Goal: Task Accomplishment & Management: Manage account settings

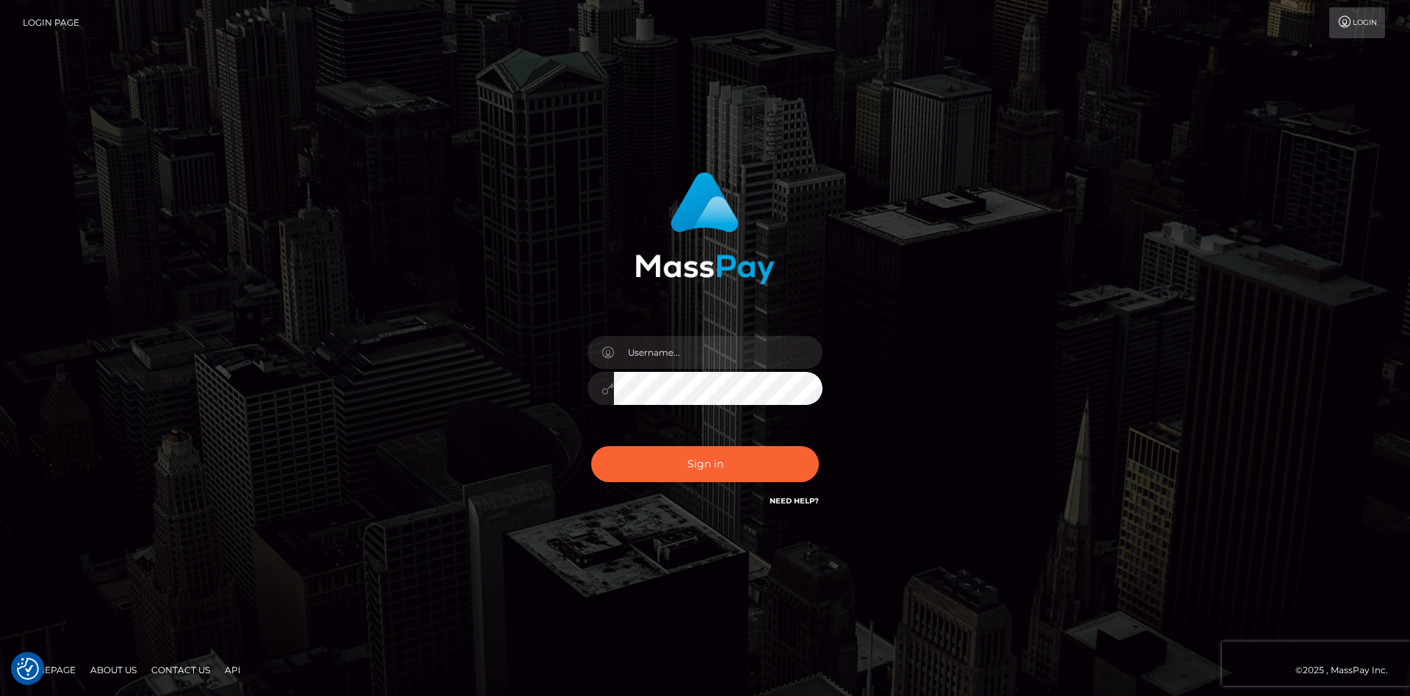
click at [899, 254] on div at bounding box center [706, 348] width 408 height 374
drag, startPoint x: 649, startPoint y: 350, endPoint x: 651, endPoint y: 343, distance: 7.7
click at [651, 343] on input "text" at bounding box center [718, 352] width 209 height 33
type input "faisal_uplift"
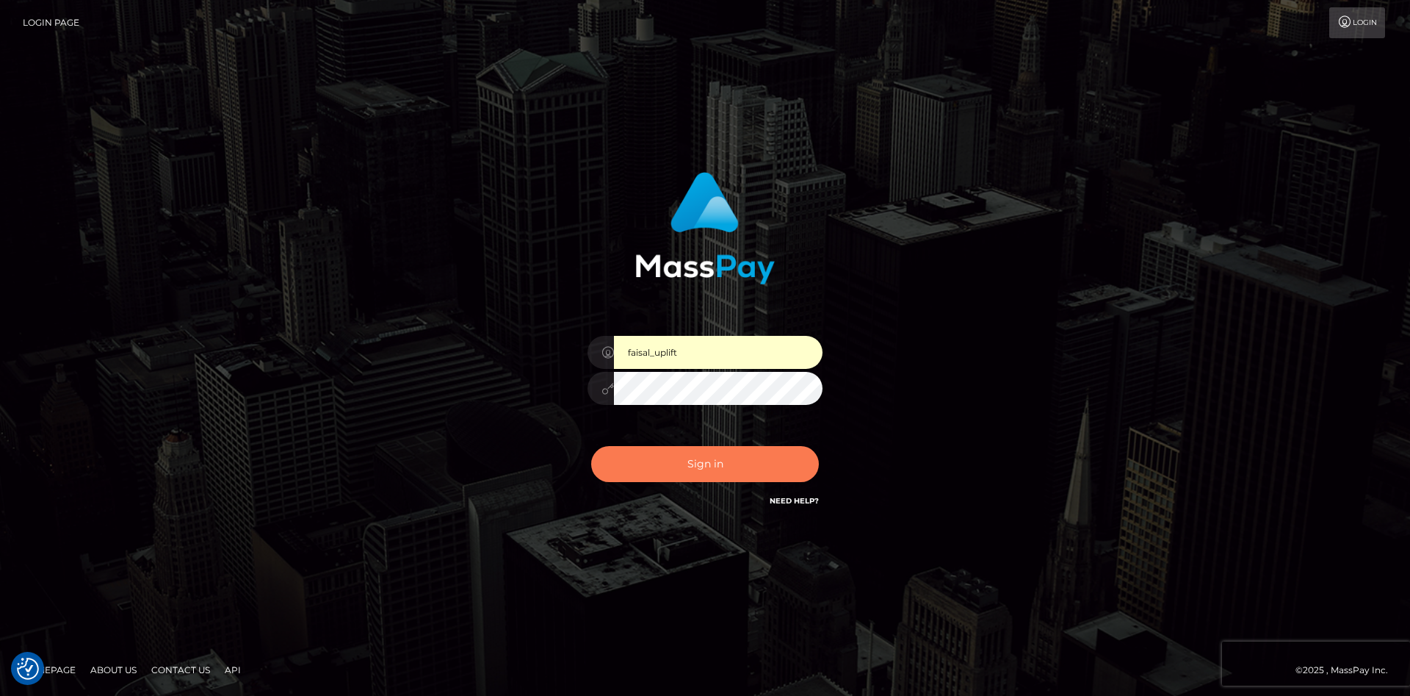
click at [708, 452] on button "Sign in" at bounding box center [705, 464] width 228 height 36
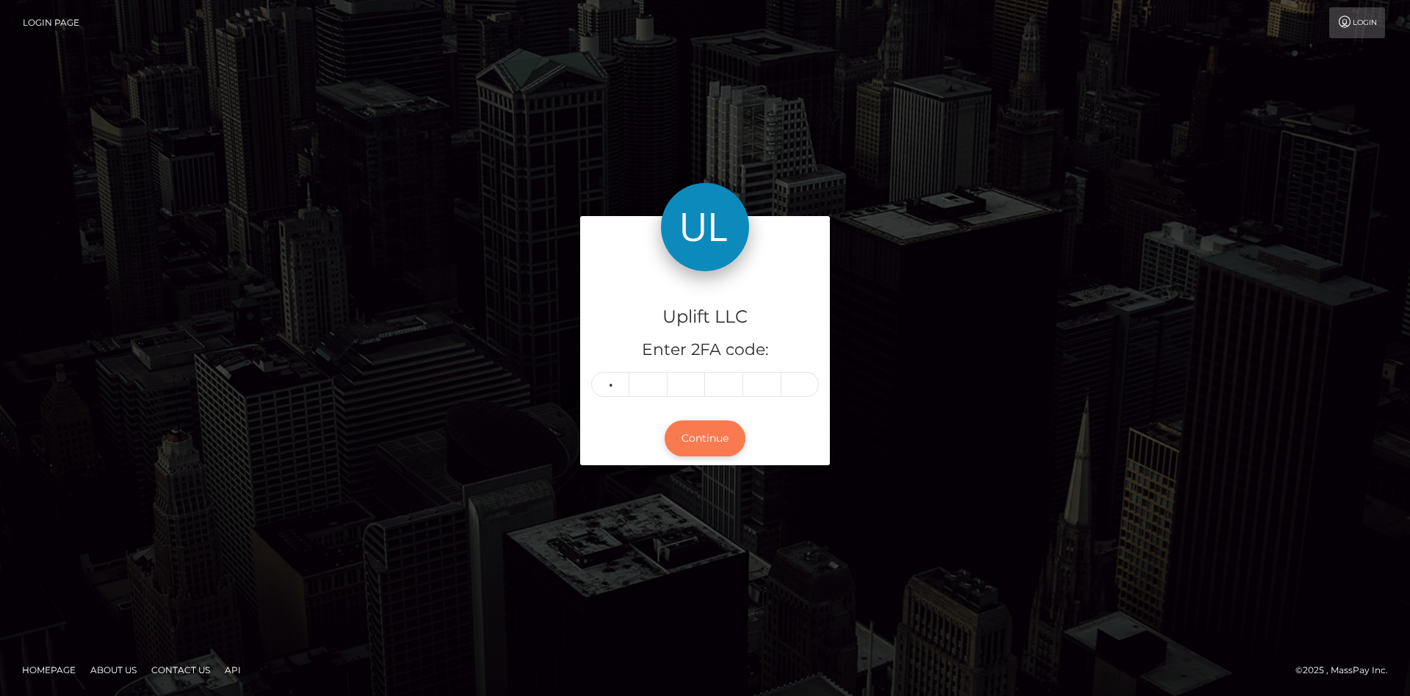
type input "9"
type input "0"
type input "3"
type input "7"
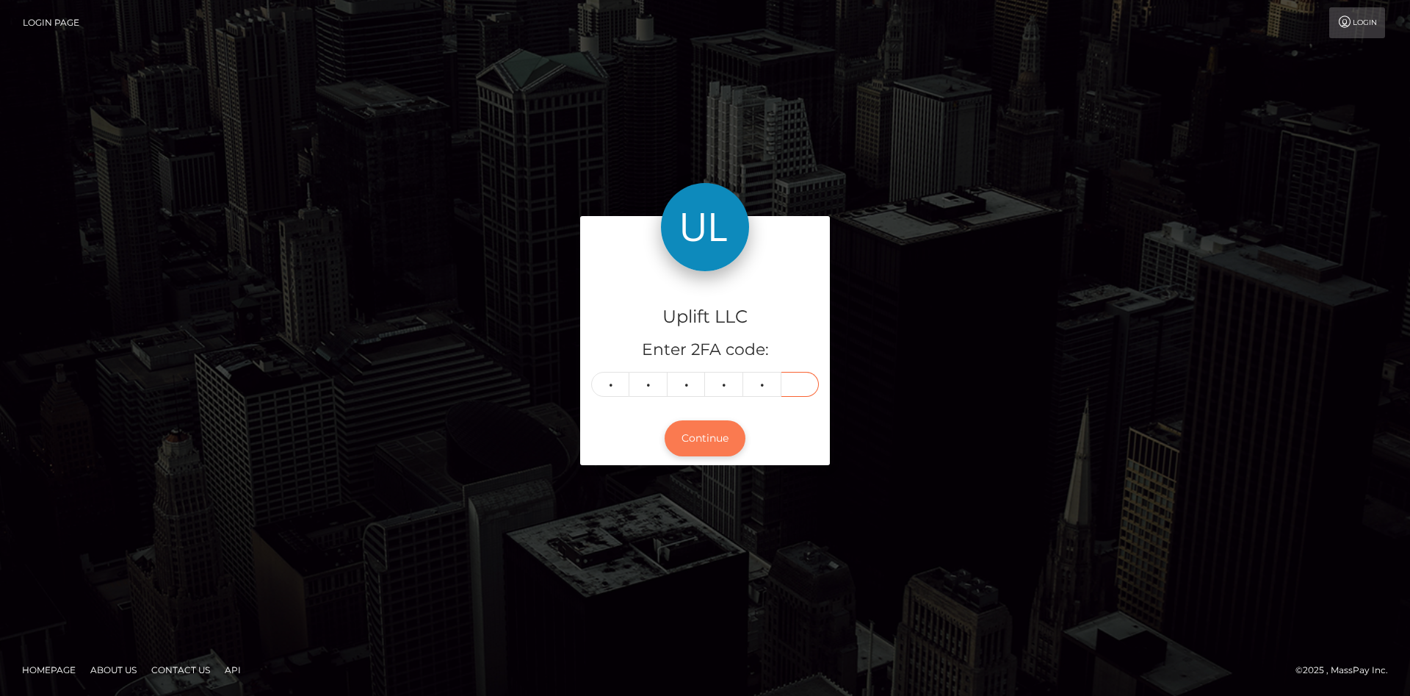
type input "0"
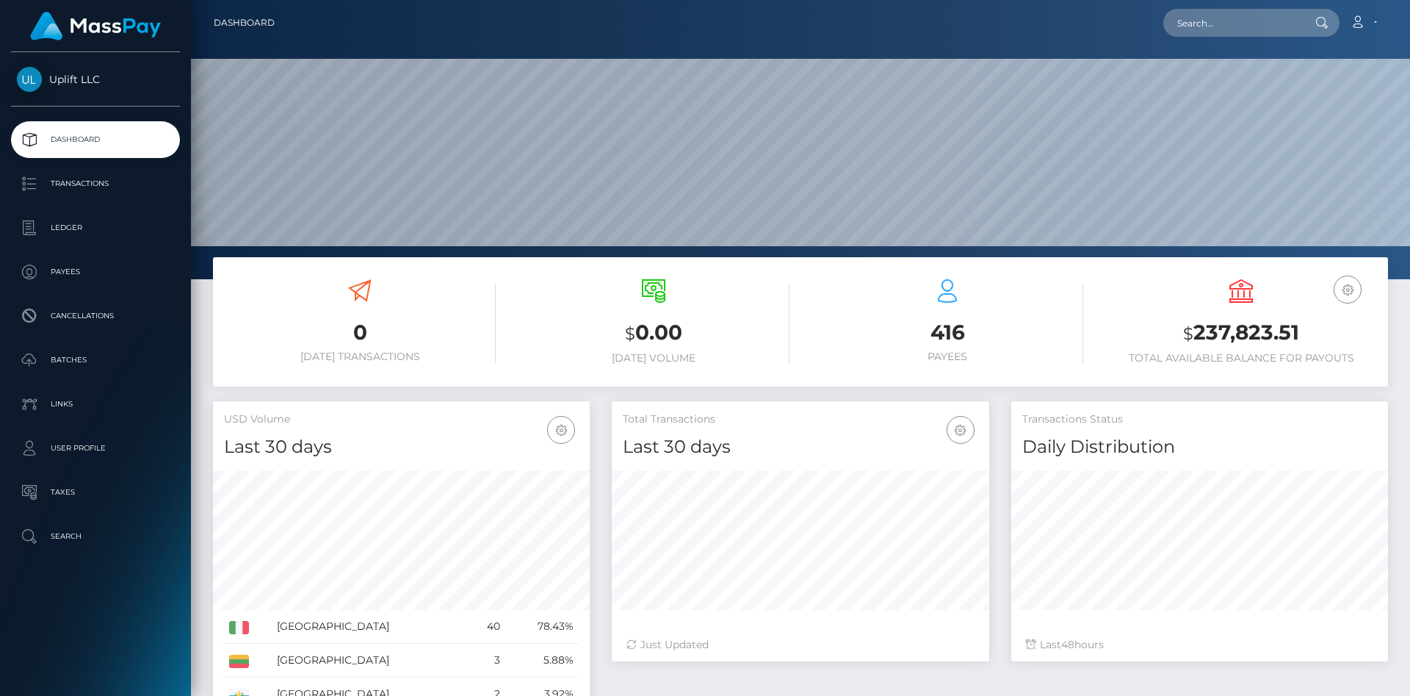
scroll to position [260, 377]
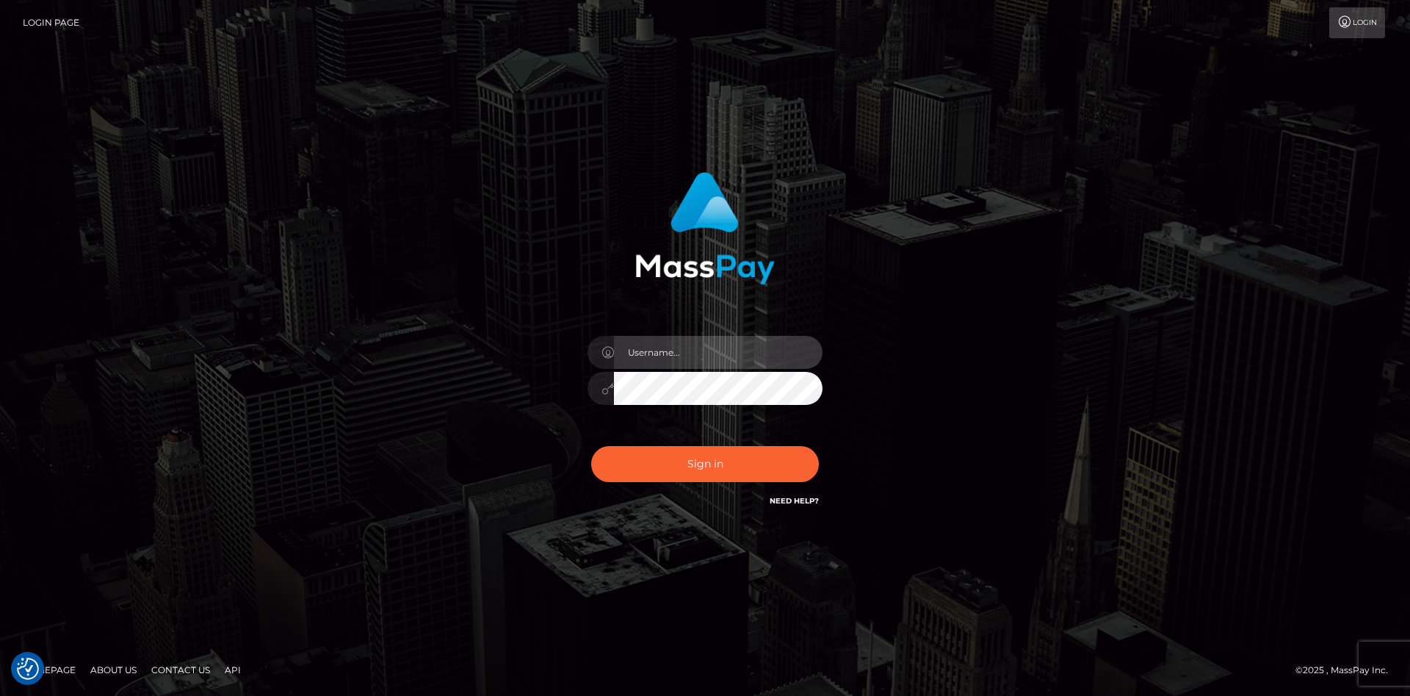
click at [727, 353] on input "text" at bounding box center [718, 352] width 209 height 33
type input "faisal_uplift"
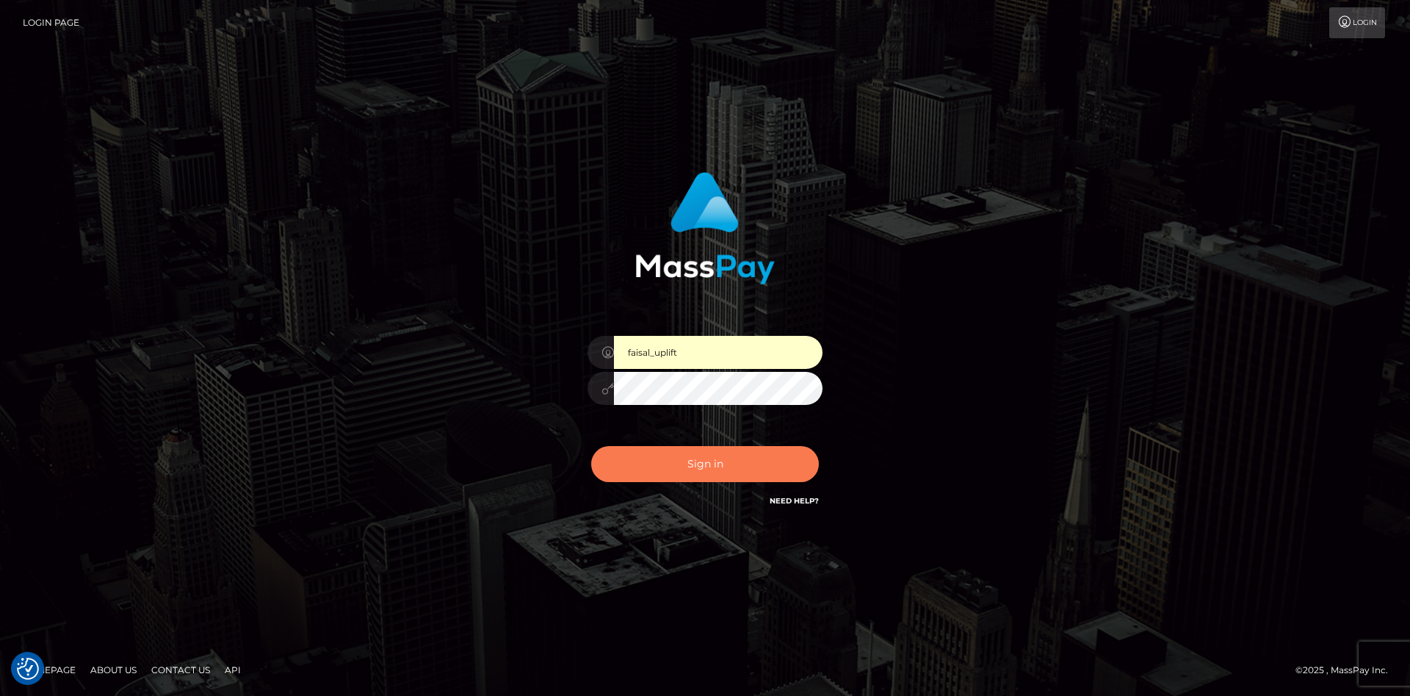
click at [715, 458] on button "Sign in" at bounding box center [705, 464] width 228 height 36
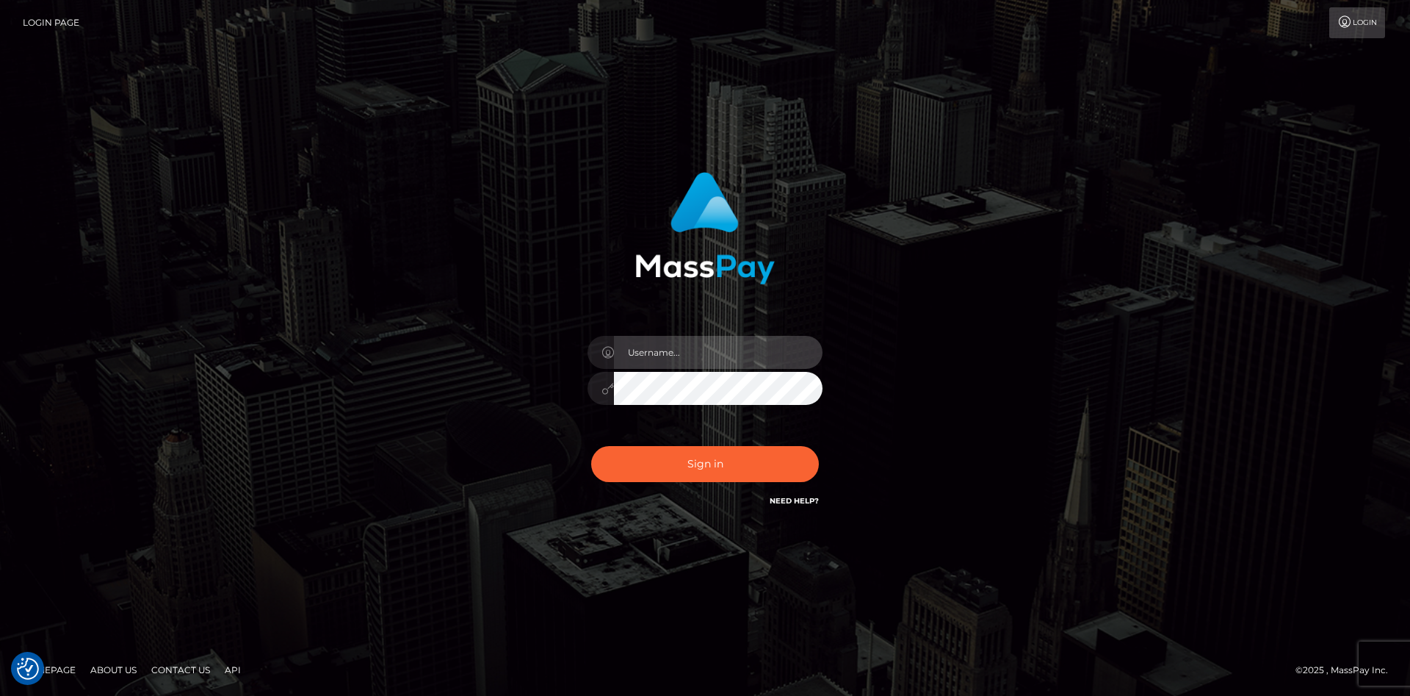
click at [694, 348] on input "text" at bounding box center [718, 352] width 209 height 33
type input "faisal_uplift"
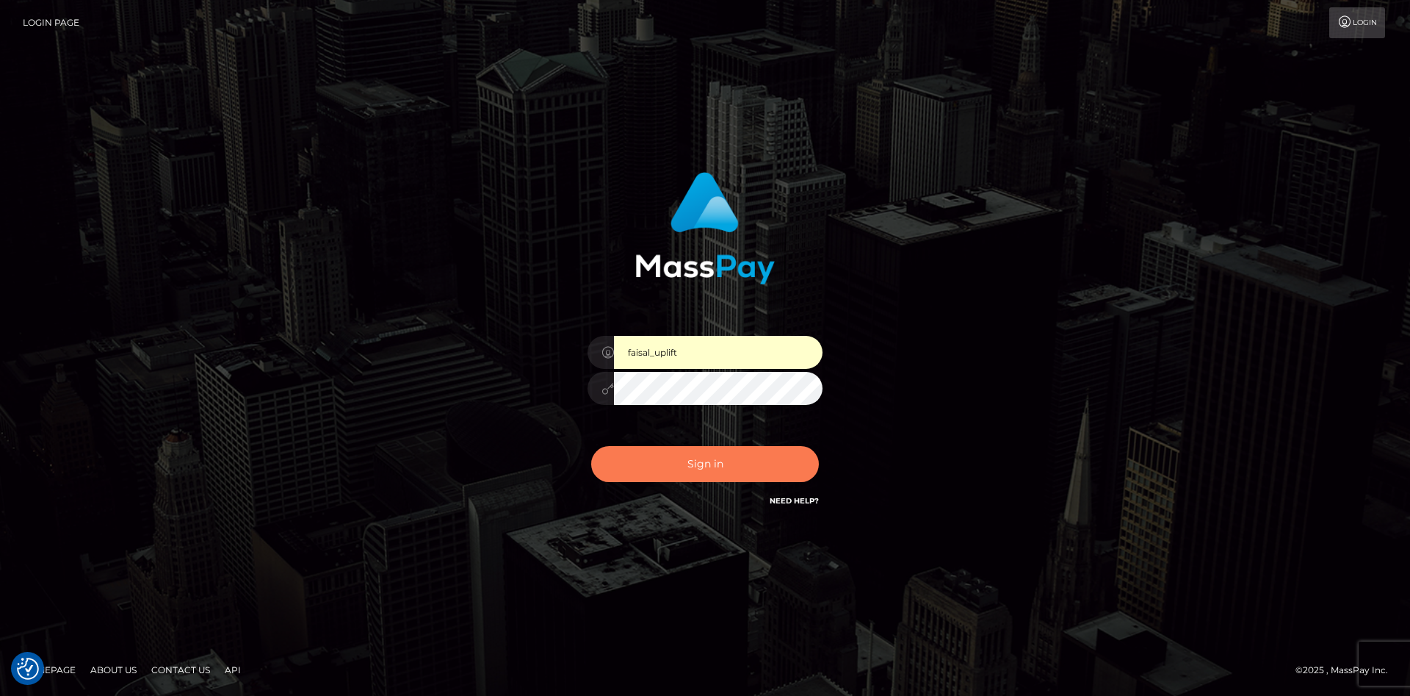
click at [724, 470] on button "Sign in" at bounding box center [705, 464] width 228 height 36
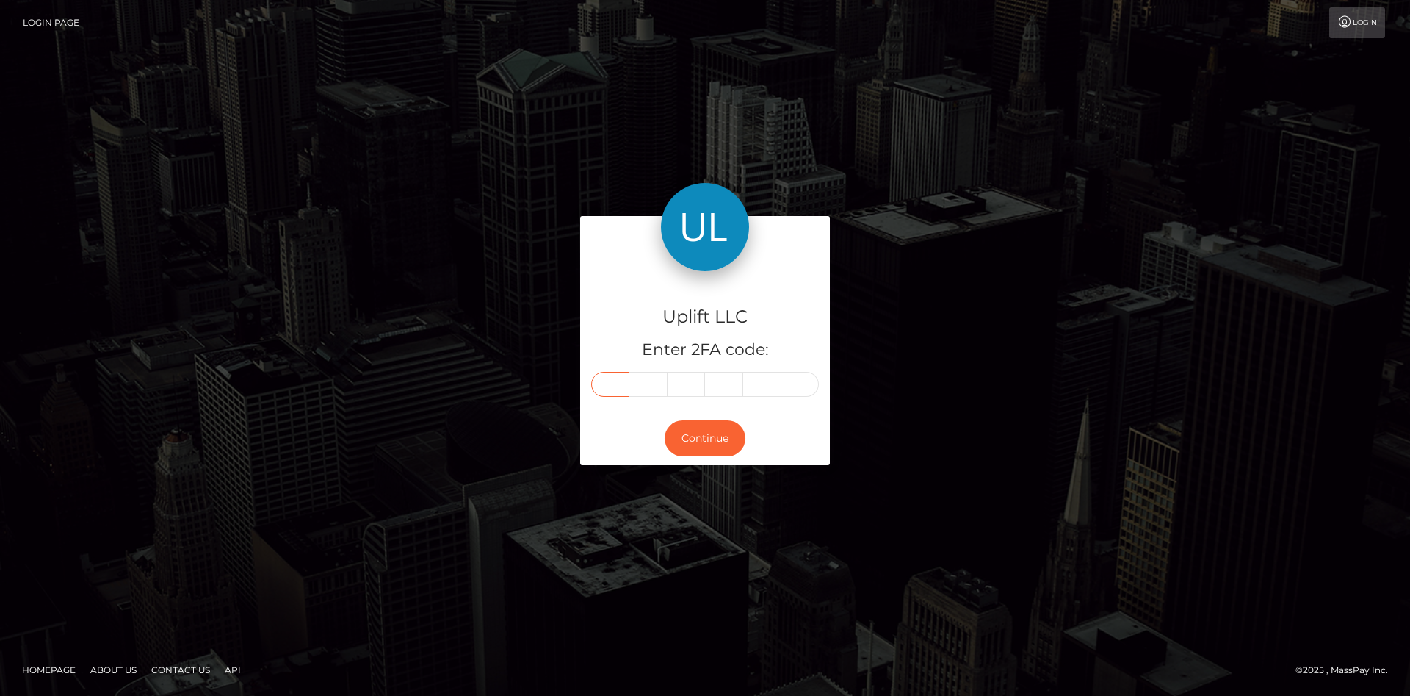
click at [606, 376] on input "text" at bounding box center [610, 384] width 38 height 25
type input "0"
type input "7"
type input "9"
type input "5"
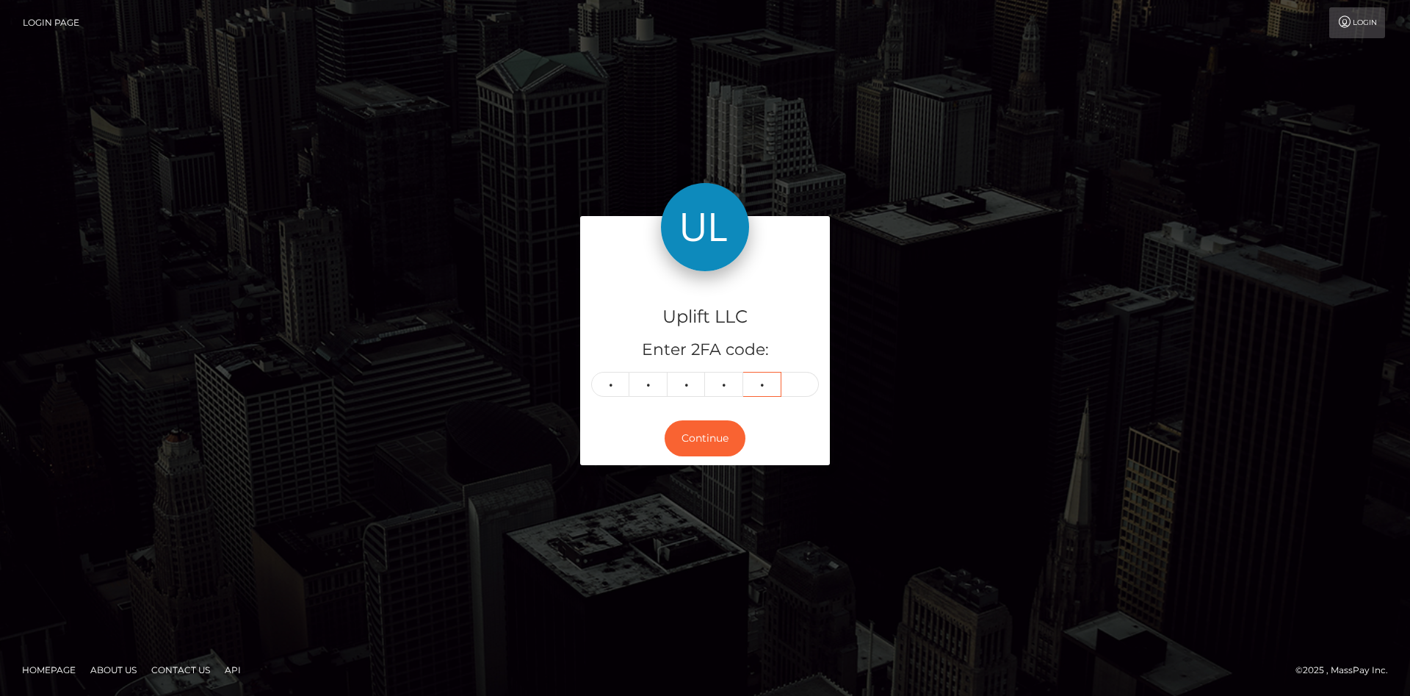
type input "8"
type input "2"
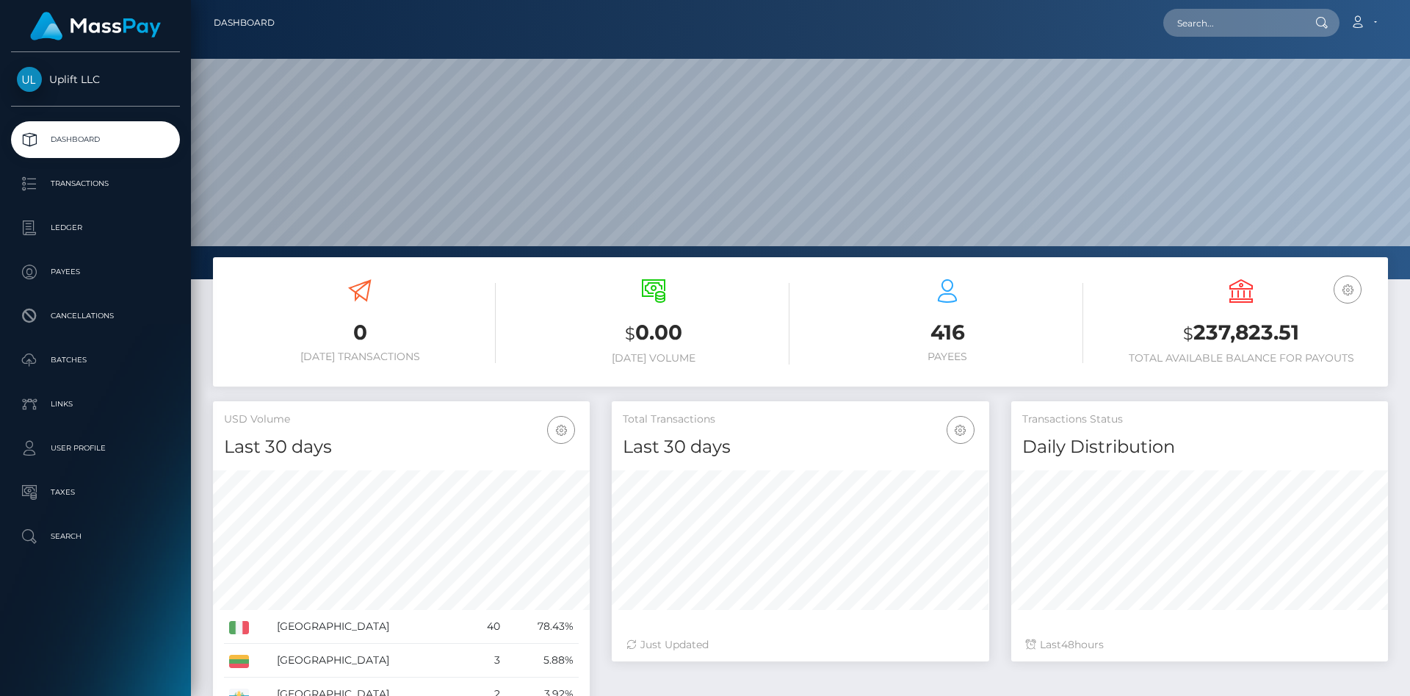
scroll to position [260, 377]
click at [93, 364] on p "Batches" at bounding box center [95, 360] width 157 height 22
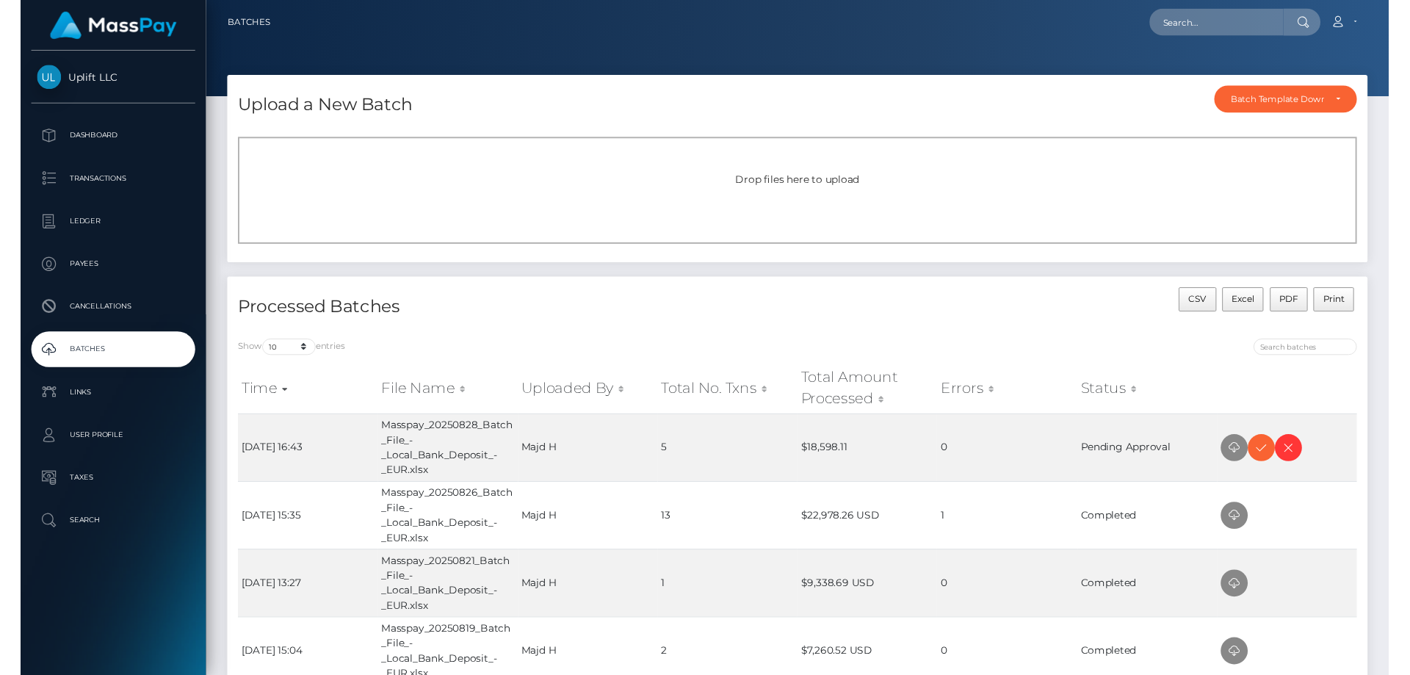
scroll to position [75, 0]
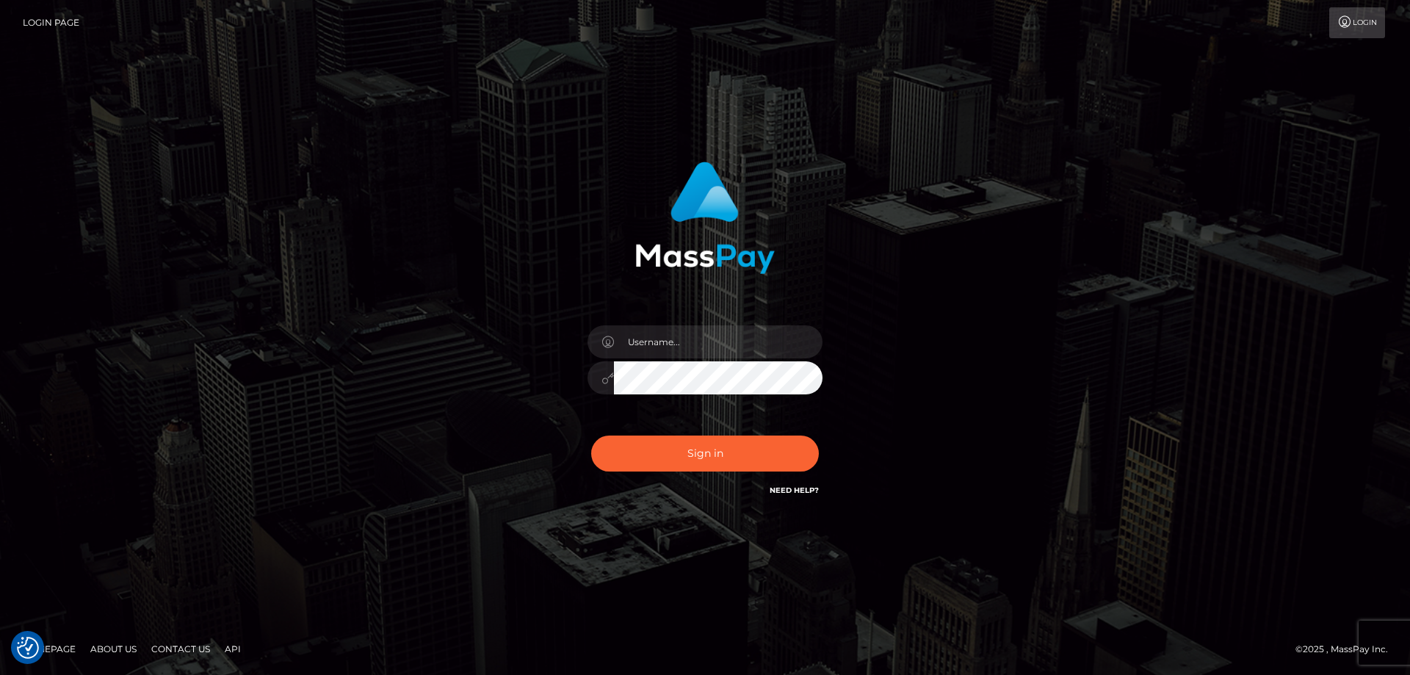
checkbox input "true"
